Goal: Task Accomplishment & Management: Manage account settings

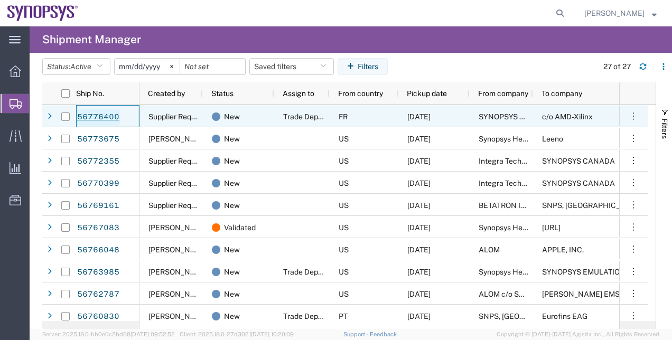
click at [105, 119] on link "56776400" at bounding box center [98, 117] width 43 height 17
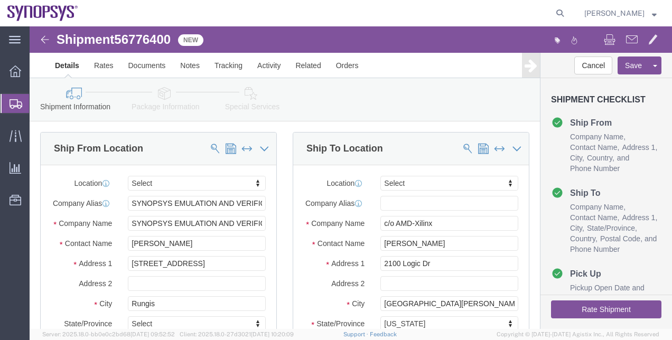
select select
click span
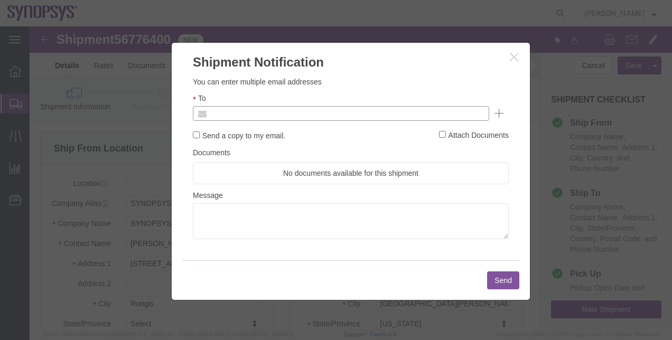
click input "text"
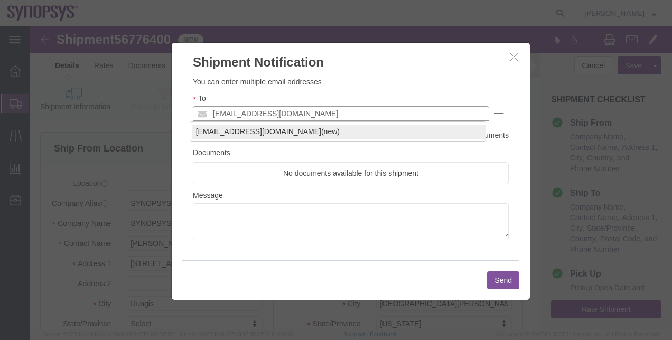
type input "rvarela@synopsys.com"
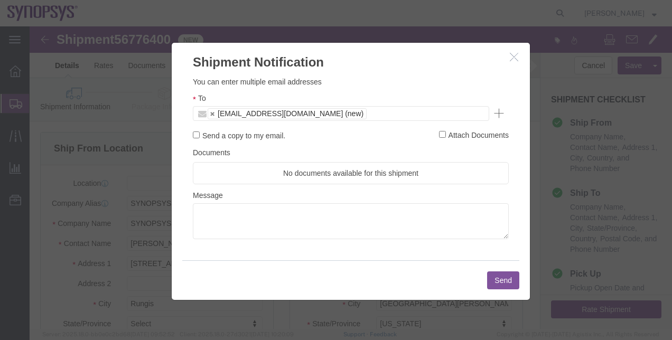
click button "Send"
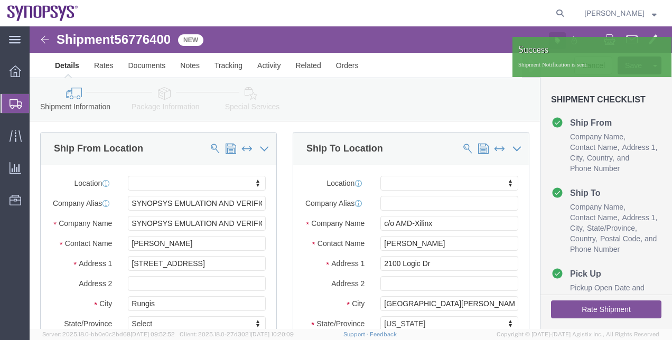
click button "button"
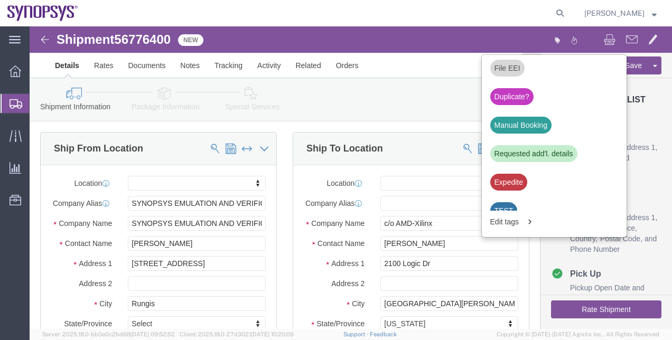
scroll to position [423, 0]
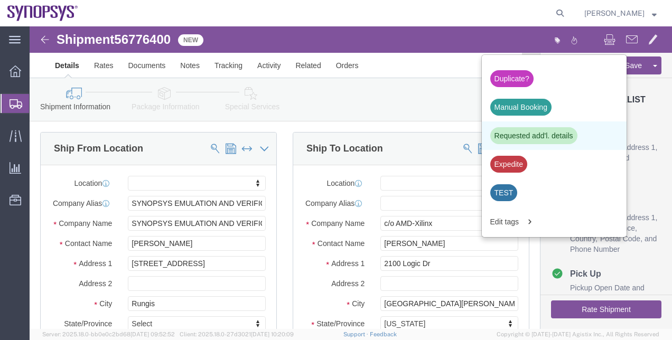
click div "Requested add'l. details"
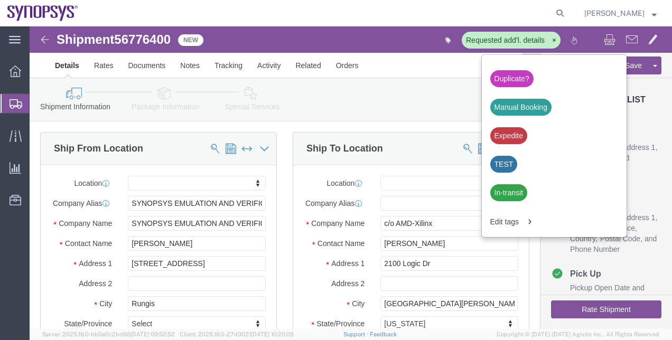
click at [0, 0] on span "Shipment Manager" at bounding box center [0, 0] width 0 height 0
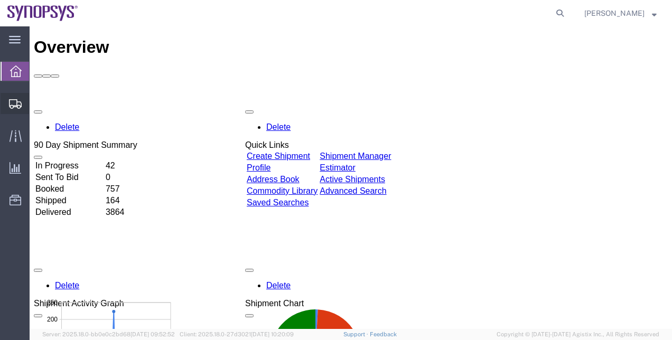
click at [0, 0] on span "Shipment Manager" at bounding box center [0, 0] width 0 height 0
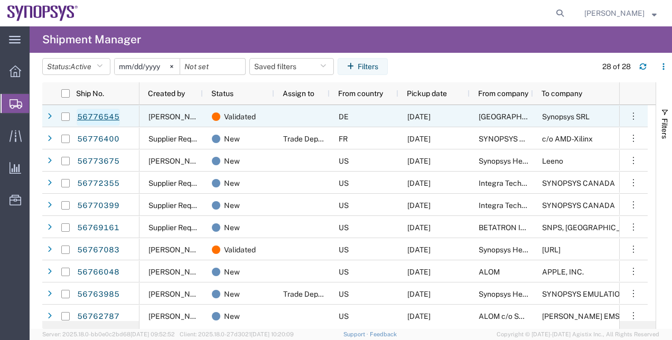
click at [110, 116] on link "56776545" at bounding box center [98, 117] width 43 height 17
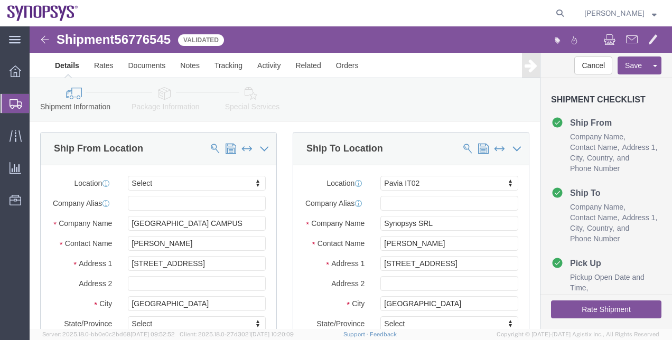
select select
select select "63138"
click link "Package Information"
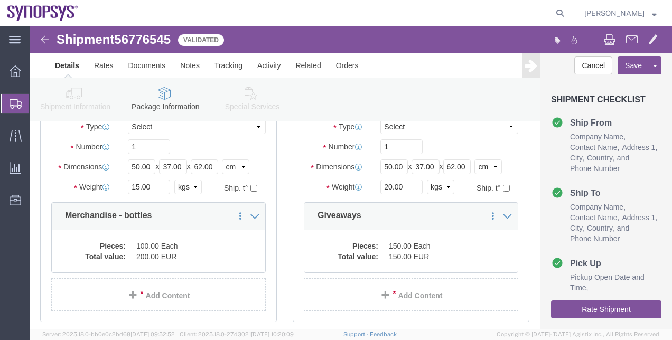
scroll to position [101, 0]
click icon
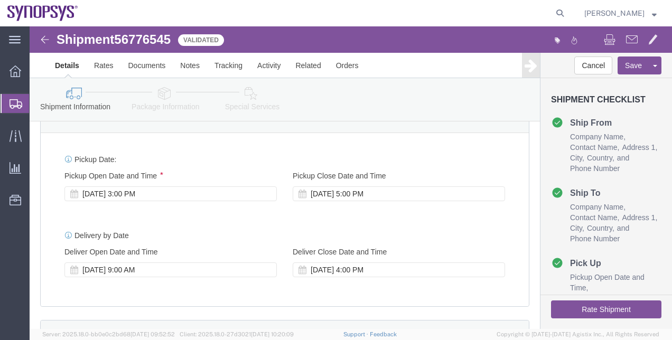
scroll to position [392, 0]
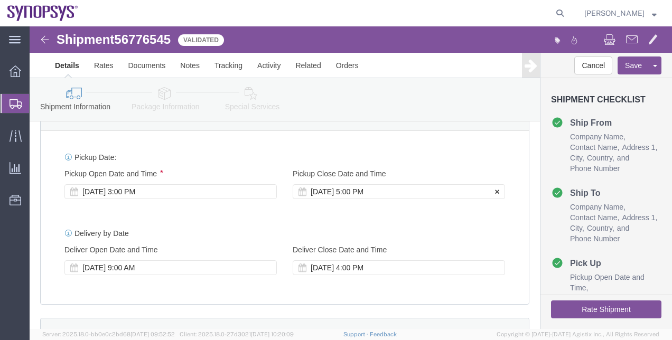
click div "[DATE] 5:00 PM"
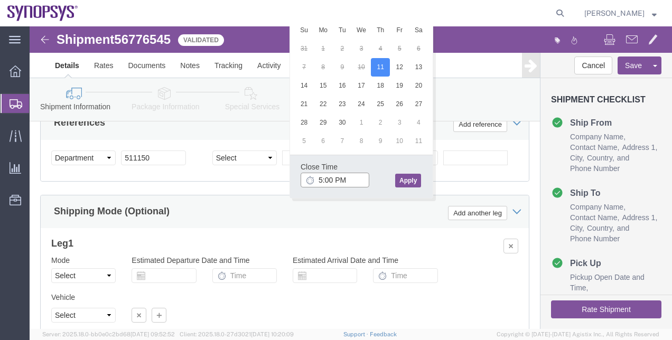
click input "5:00 PM"
type input "5:30 PM"
click button "Apply"
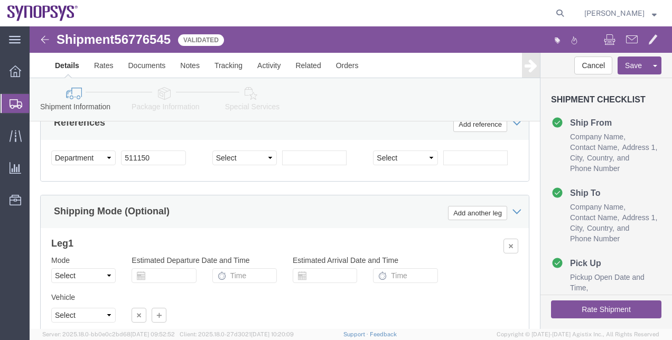
click div "Shipment Information Package Information Special Services"
click icon
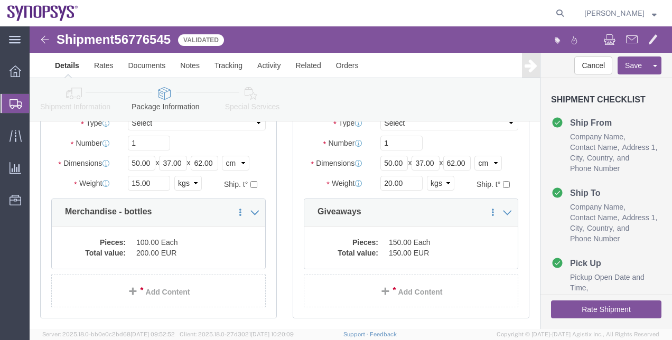
scroll to position [117, 0]
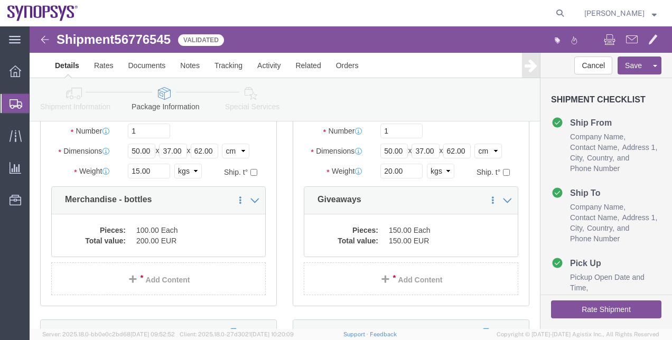
click button "Rate Shipment"
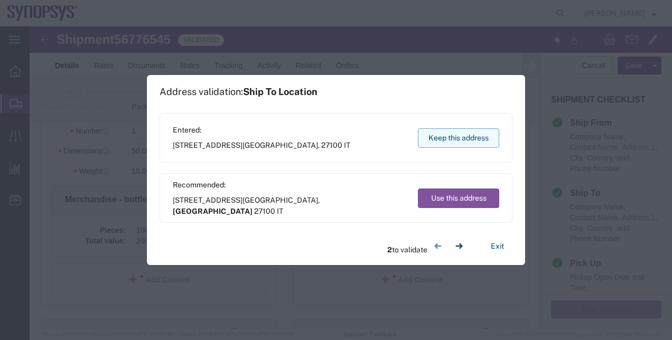
click at [479, 139] on button "Keep this address" at bounding box center [458, 138] width 81 height 20
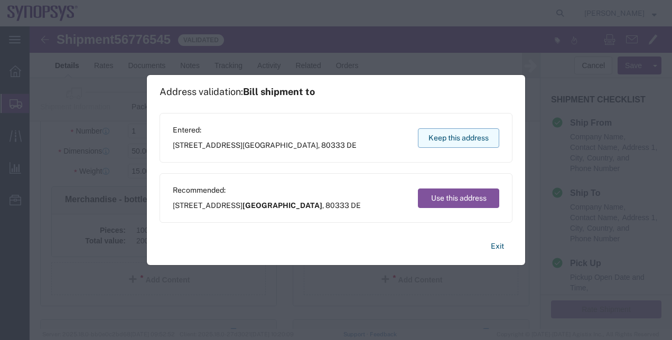
click at [479, 139] on button "Keep this address" at bounding box center [458, 138] width 81 height 20
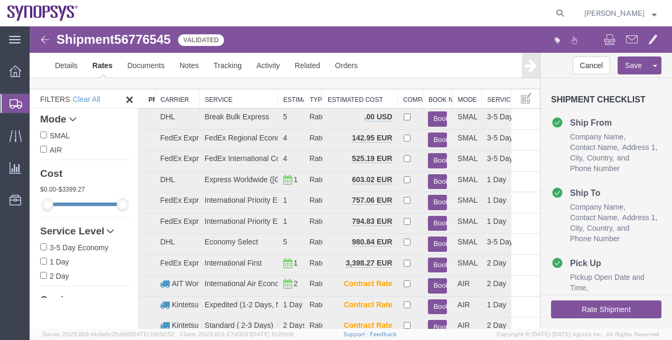
scroll to position [30, 0]
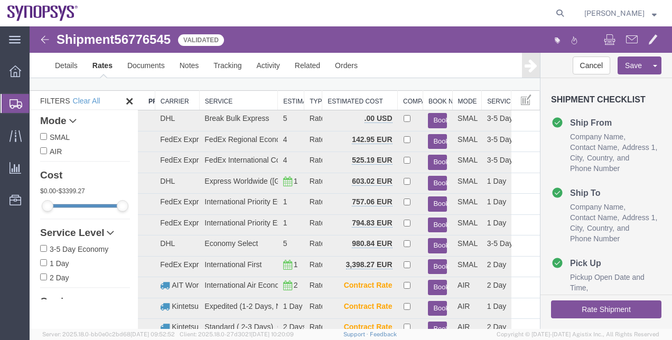
drag, startPoint x: 275, startPoint y: 101, endPoint x: 287, endPoint y: 101, distance: 12.2
click at [287, 101] on th "Estimated Transit" at bounding box center [291, 101] width 26 height 20
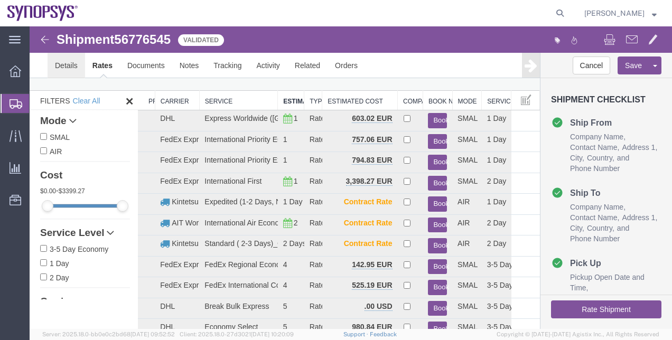
click at [68, 62] on link "Details" at bounding box center [67, 65] width 38 height 25
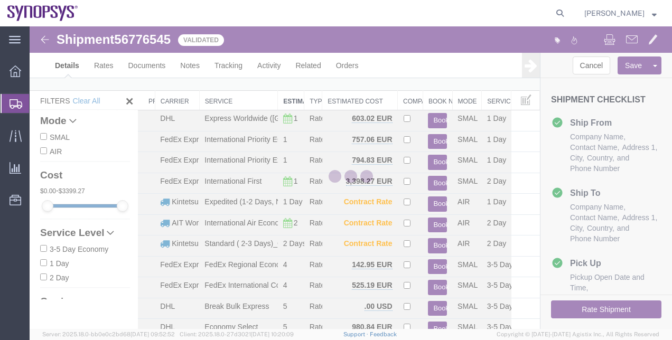
select select "63138"
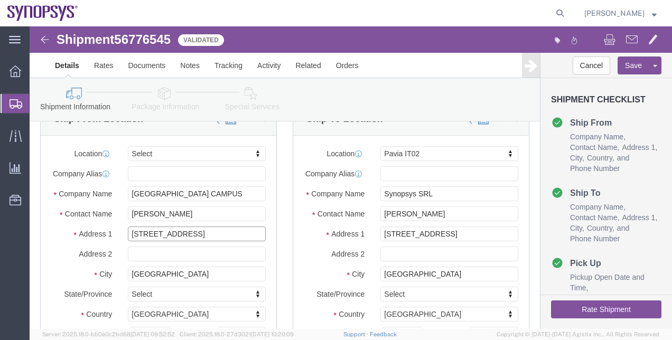
click input "[STREET_ADDRESS]"
type input "ArcisstraBe 21"
click icon
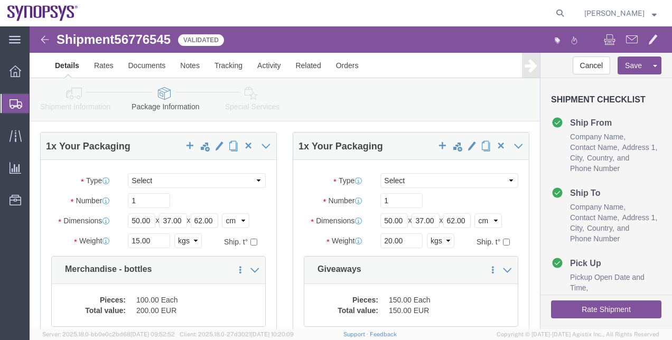
scroll to position [50, 0]
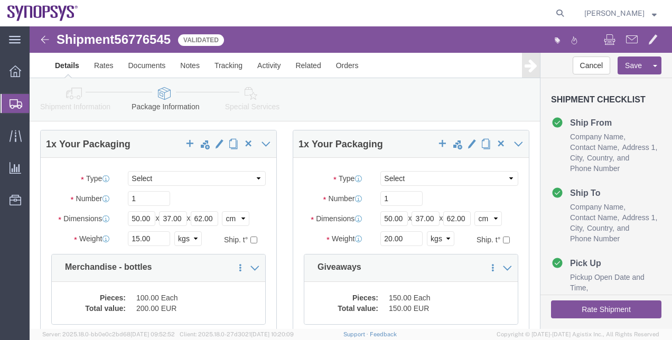
click button "Rate Shipment"
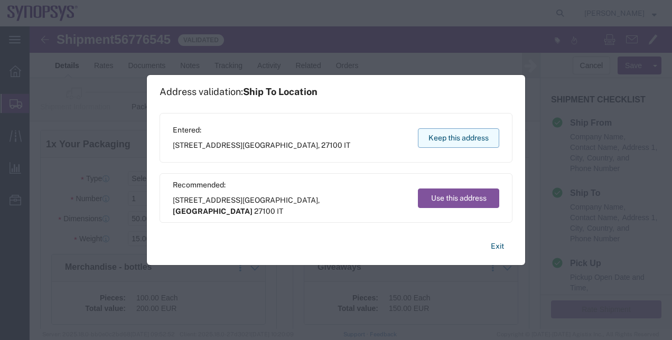
click at [462, 145] on button "Keep this address" at bounding box center [458, 138] width 81 height 20
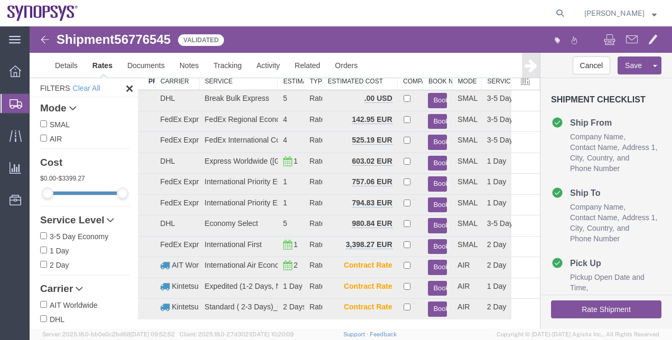
click at [532, 67] on link at bounding box center [531, 65] width 18 height 25
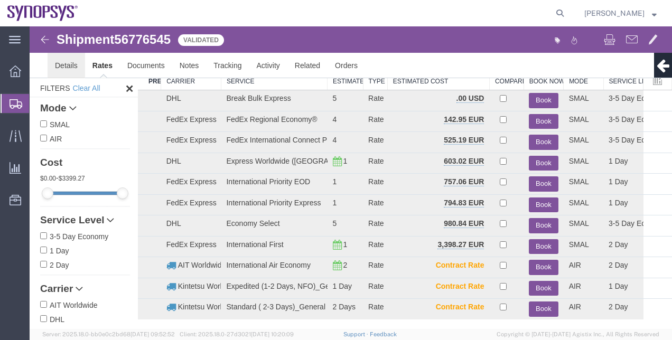
click at [69, 68] on link "Details" at bounding box center [67, 65] width 38 height 25
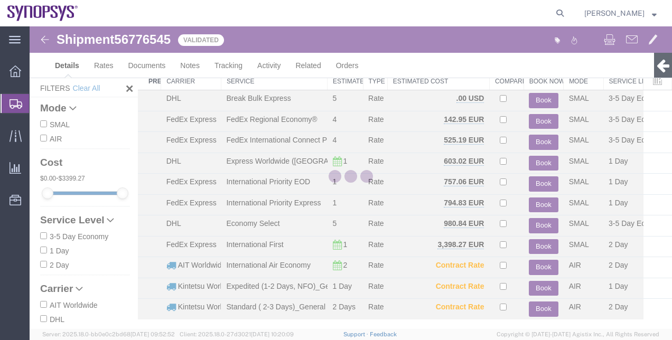
select select "63138"
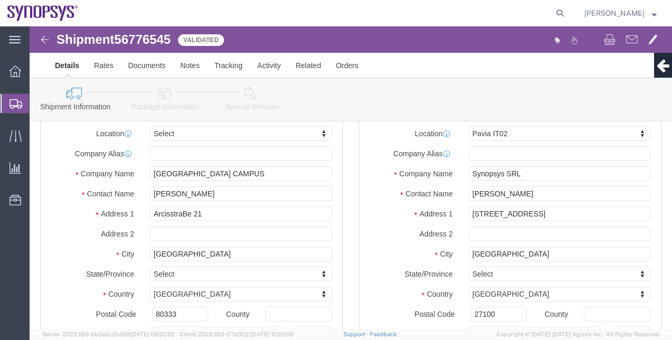
click link "Package Information"
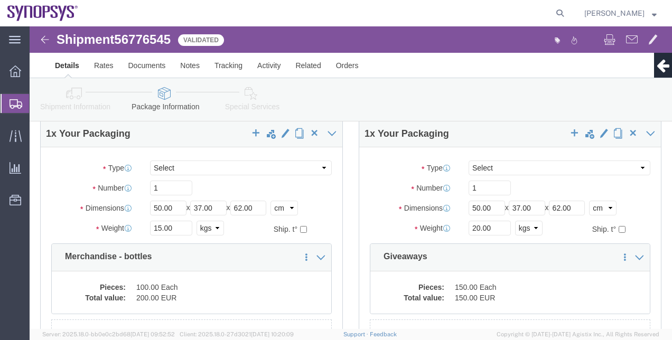
click icon
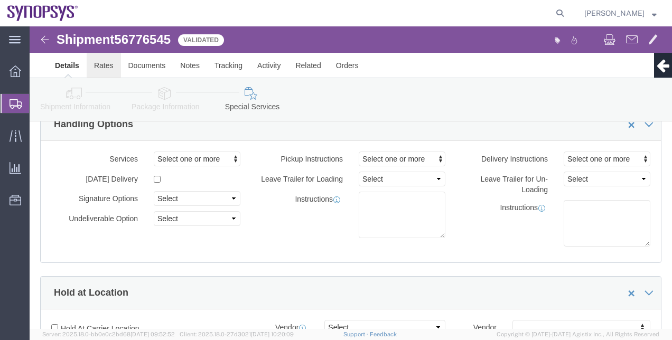
click link "Rates"
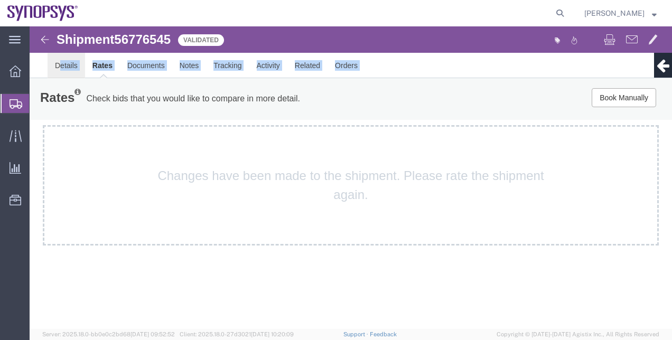
drag, startPoint x: 58, startPoint y: 80, endPoint x: 61, endPoint y: 70, distance: 9.9
click at [61, 70] on form "Shipment 56776545 11 of 11 Validated Details Rates Documents Notes Tracking Act…" at bounding box center [351, 135] width 643 height 219
click at [61, 70] on link "Details" at bounding box center [67, 65] width 38 height 25
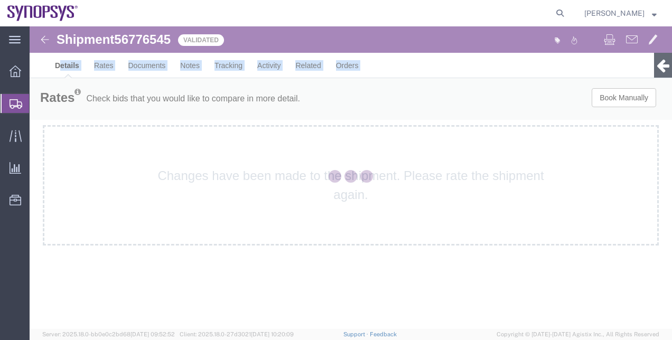
select select "63138"
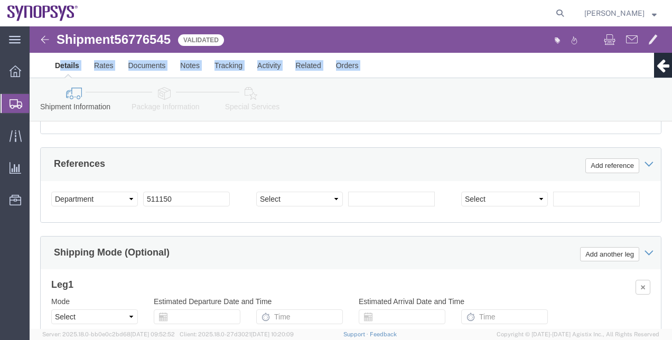
scroll to position [602, 0]
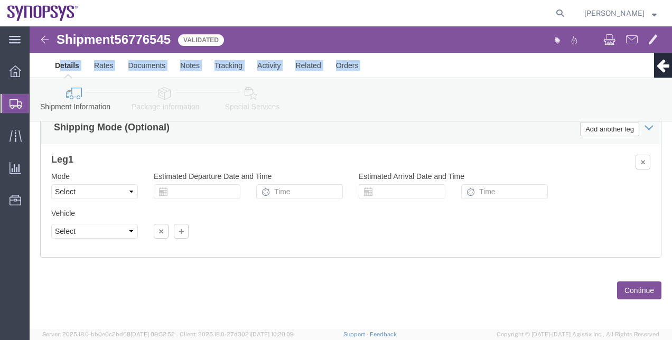
click button "Continue"
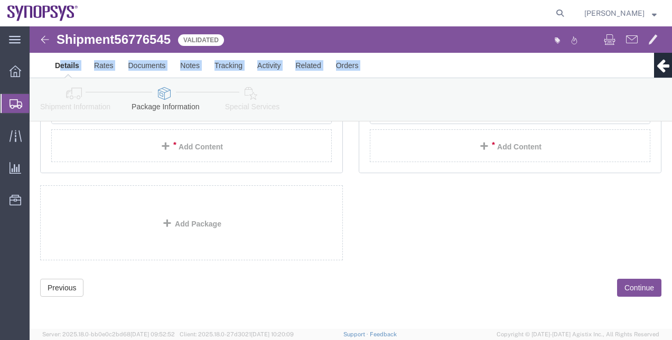
scroll to position [96, 0]
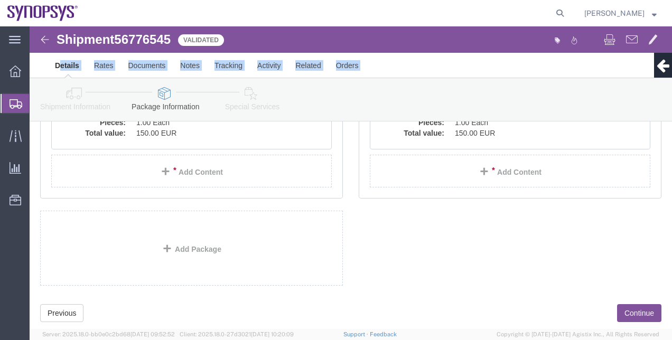
click button "Continue"
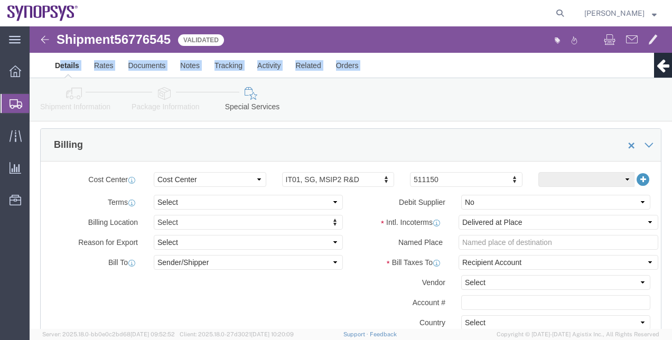
scroll to position [1457, 0]
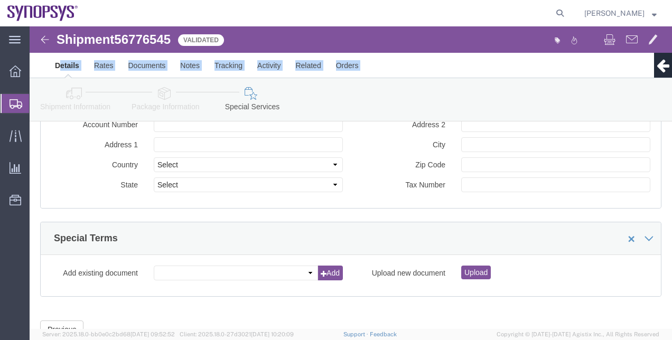
click link "Shipment Information"
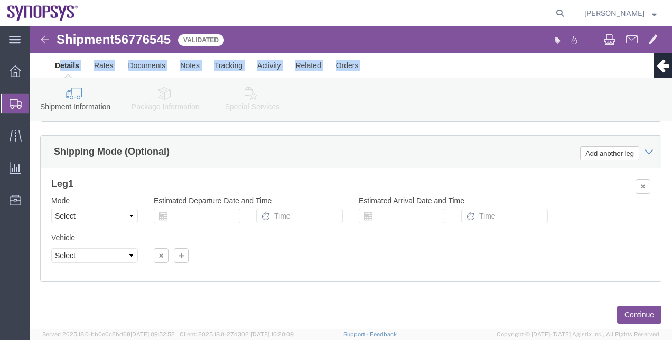
click ul "Details Rates Documents Notes Tracking Activity Related Orders"
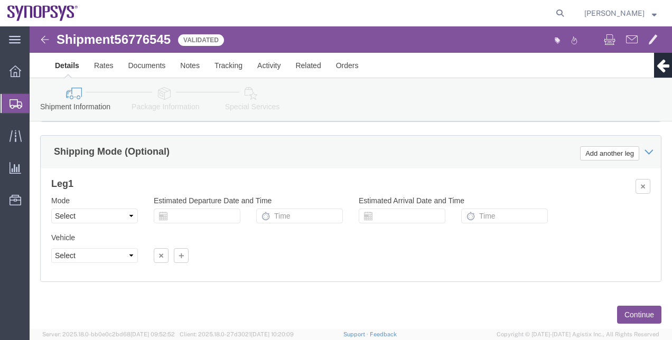
click icon
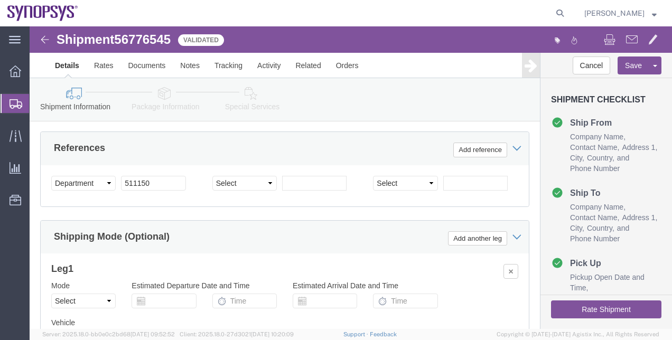
click button "Rate Shipment"
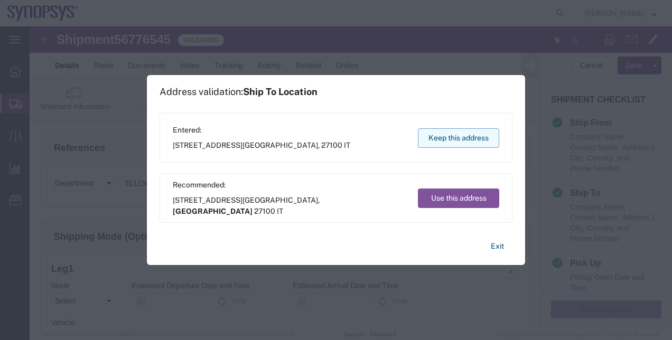
click at [462, 129] on button "Keep this address" at bounding box center [458, 138] width 81 height 20
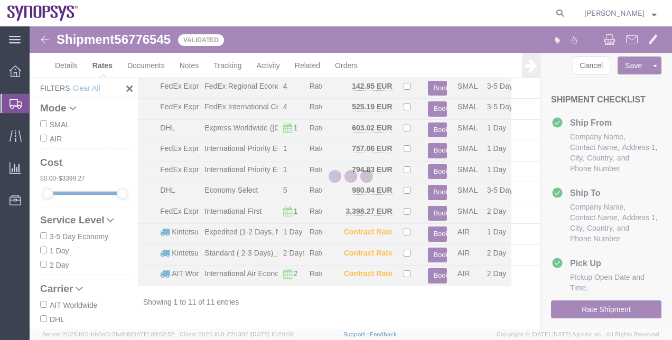
scroll to position [59, 0]
